Goal: Check status: Check status

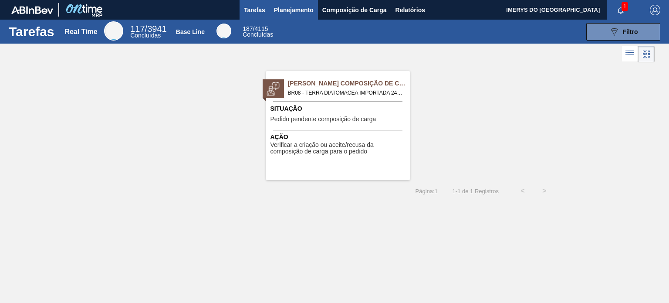
click at [300, 13] on span "Planejamento" at bounding box center [294, 10] width 40 height 10
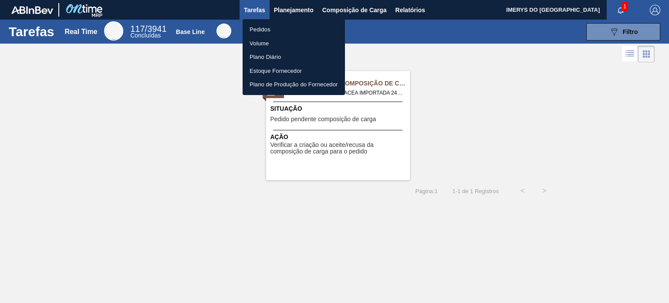
click at [267, 29] on li "Pedidos" at bounding box center [294, 30] width 102 height 14
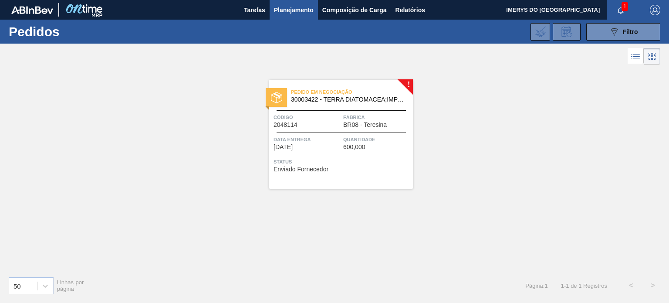
click at [324, 123] on div "Código 2048114" at bounding box center [306, 120] width 67 height 15
